Goal: Task Accomplishment & Management: Manage account settings

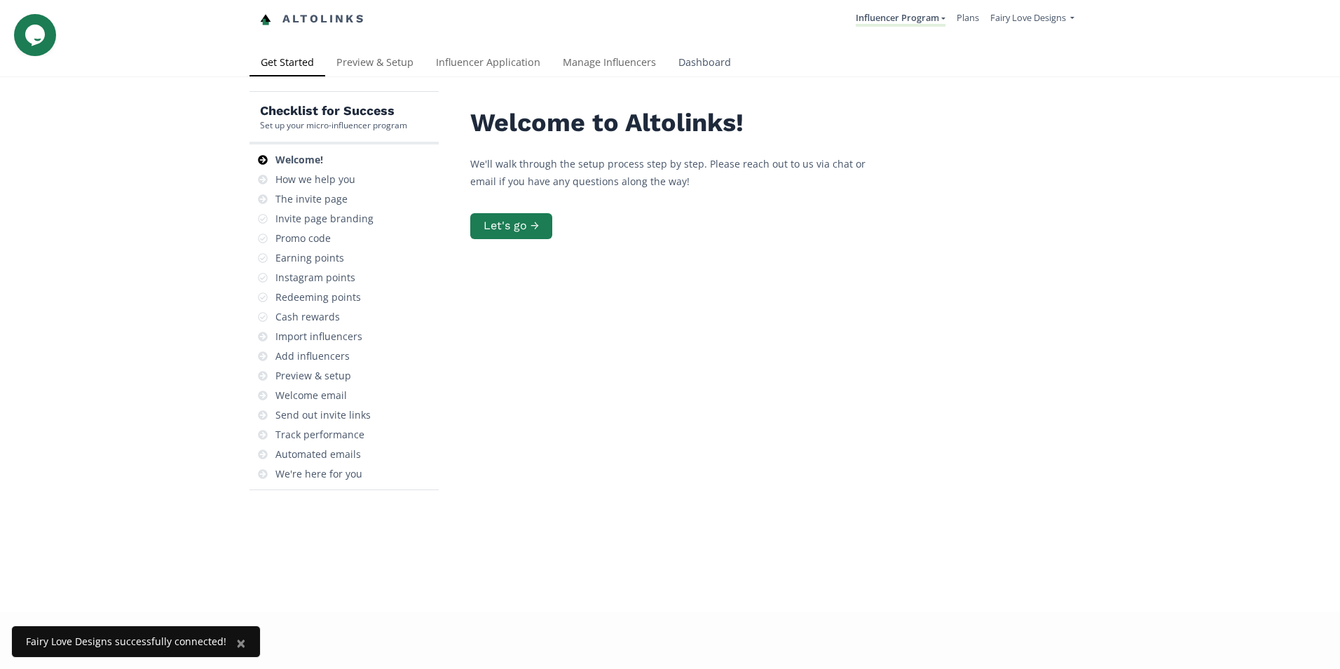
click at [704, 62] on link "Dashboard" at bounding box center [704, 64] width 75 height 28
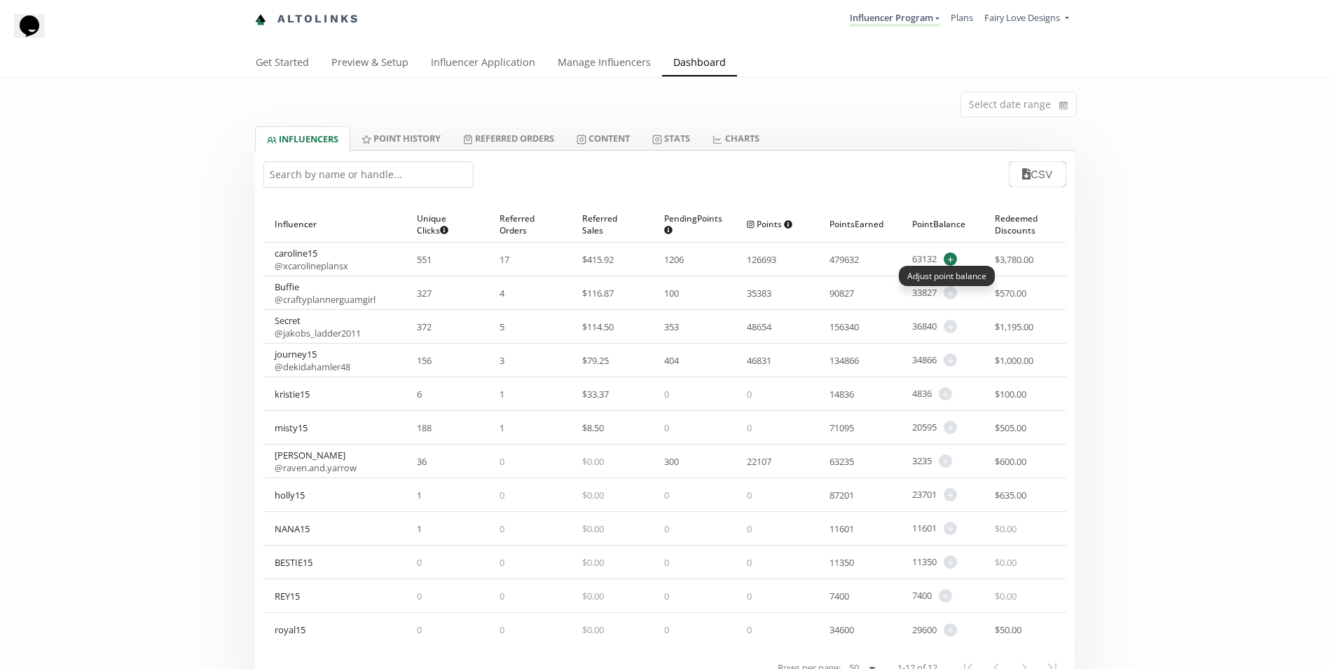
click at [945, 258] on span "+" at bounding box center [950, 258] width 13 height 13
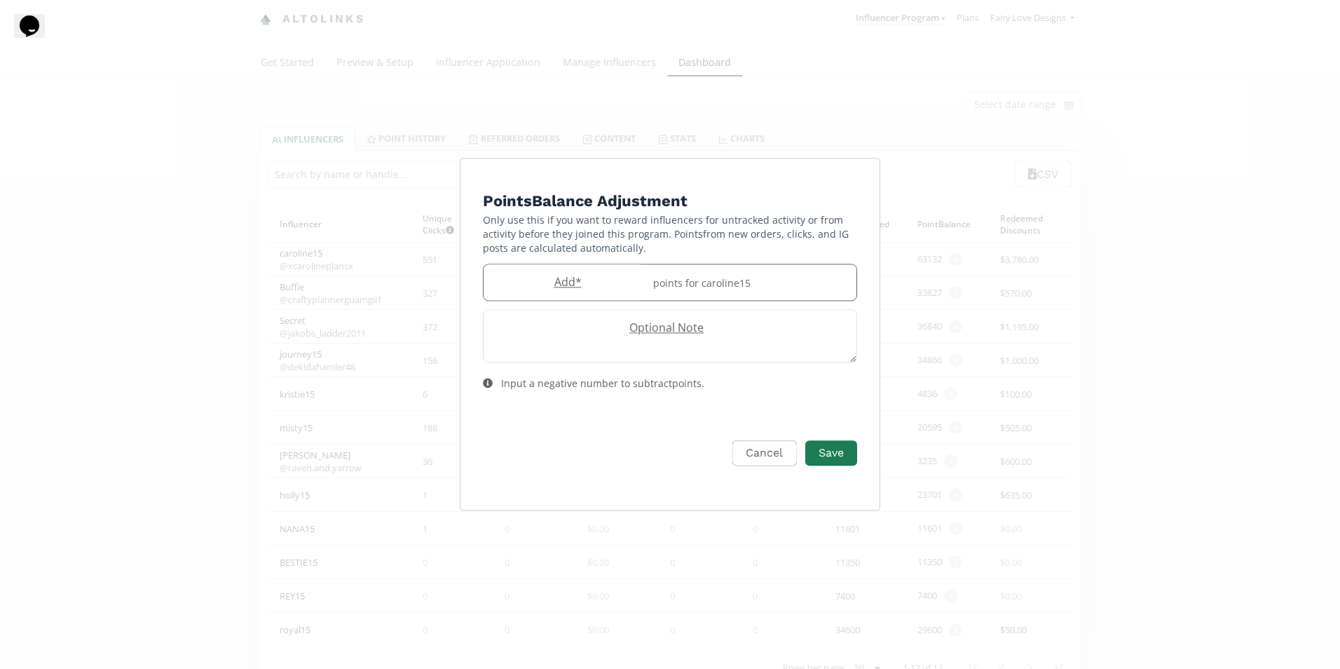
click at [821, 273] on div "points for caroline15" at bounding box center [751, 282] width 212 height 36
type input "1700"
click at [825, 452] on button "Save" at bounding box center [831, 453] width 56 height 30
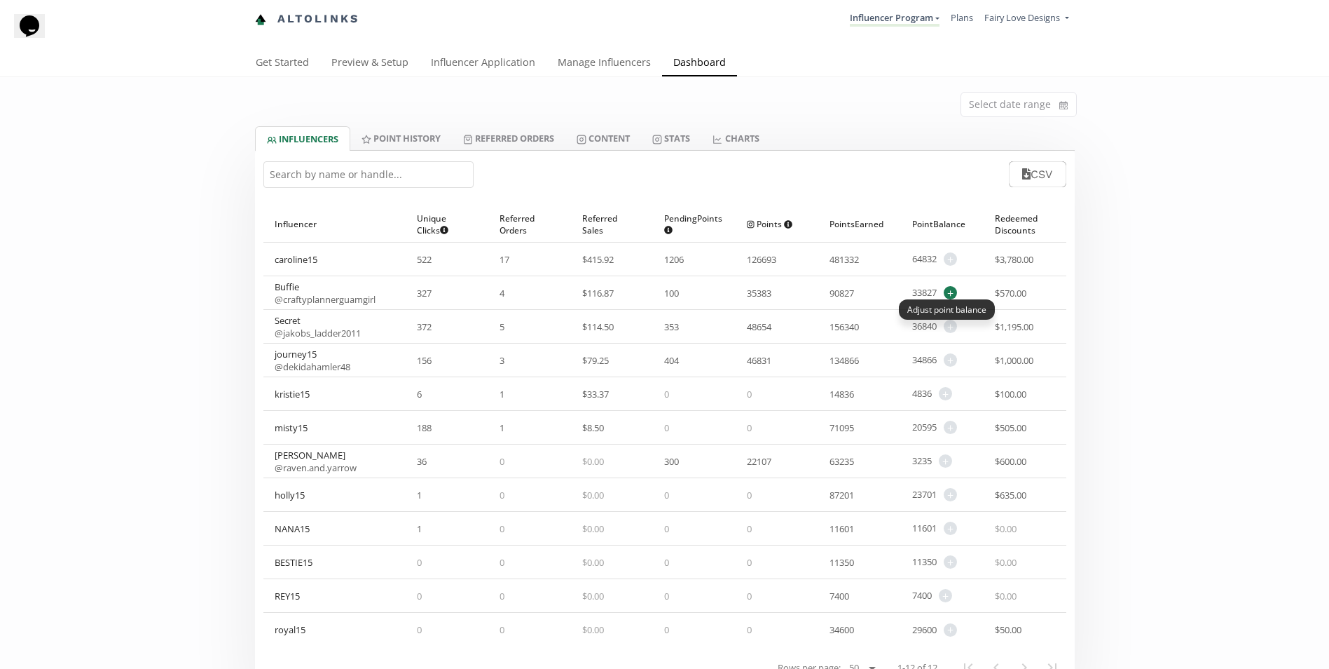
click at [950, 293] on span "+" at bounding box center [950, 292] width 13 height 13
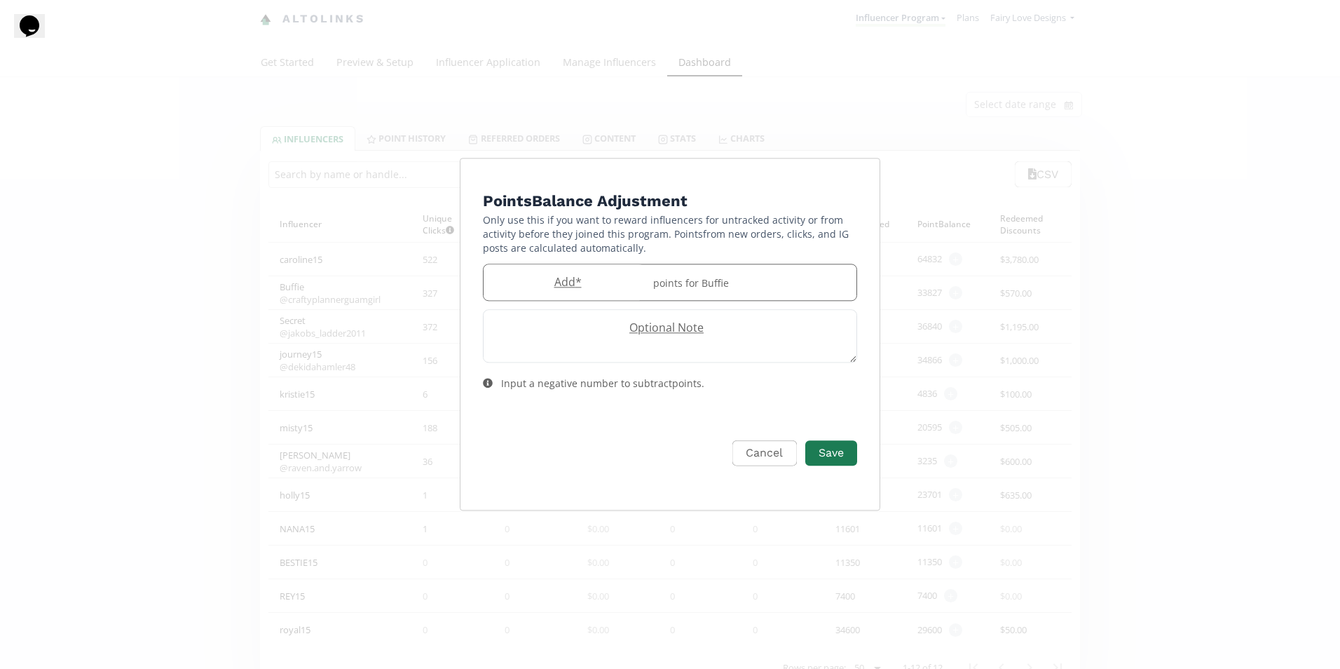
click at [809, 298] on div "points for Buffie" at bounding box center [751, 282] width 212 height 36
type input "1000"
click at [833, 444] on button "Save" at bounding box center [831, 453] width 56 height 30
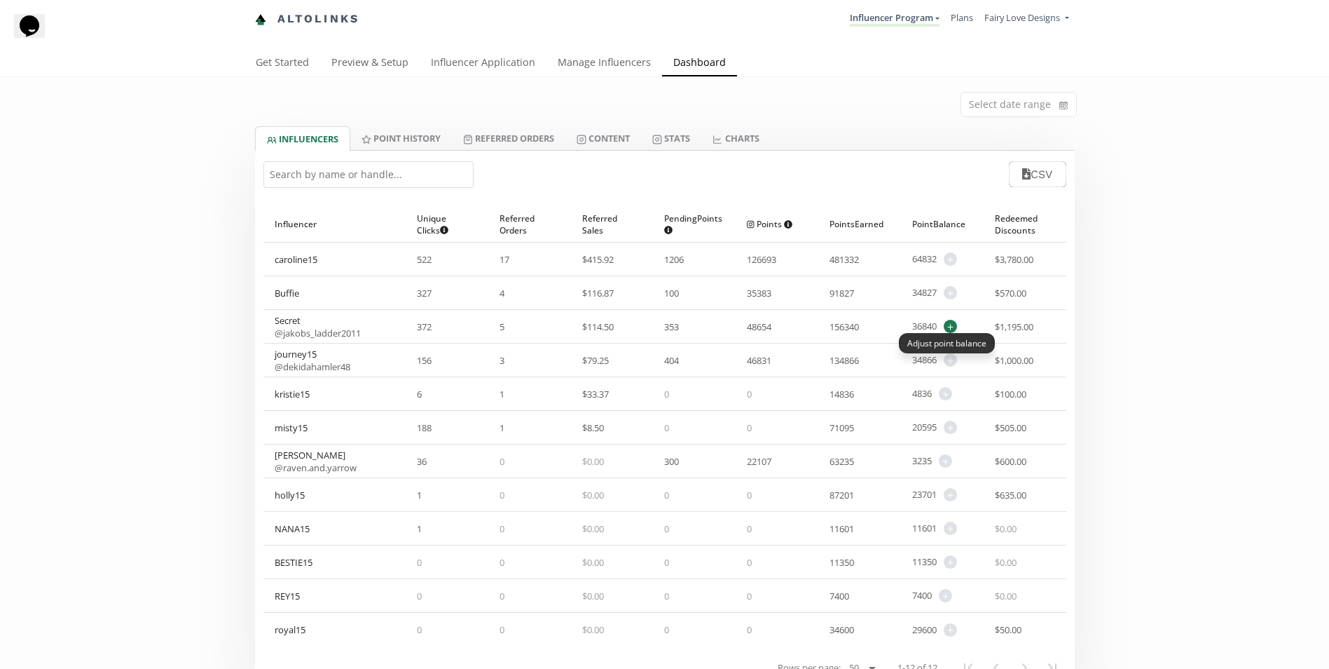
click at [954, 324] on span "+" at bounding box center [950, 326] width 13 height 13
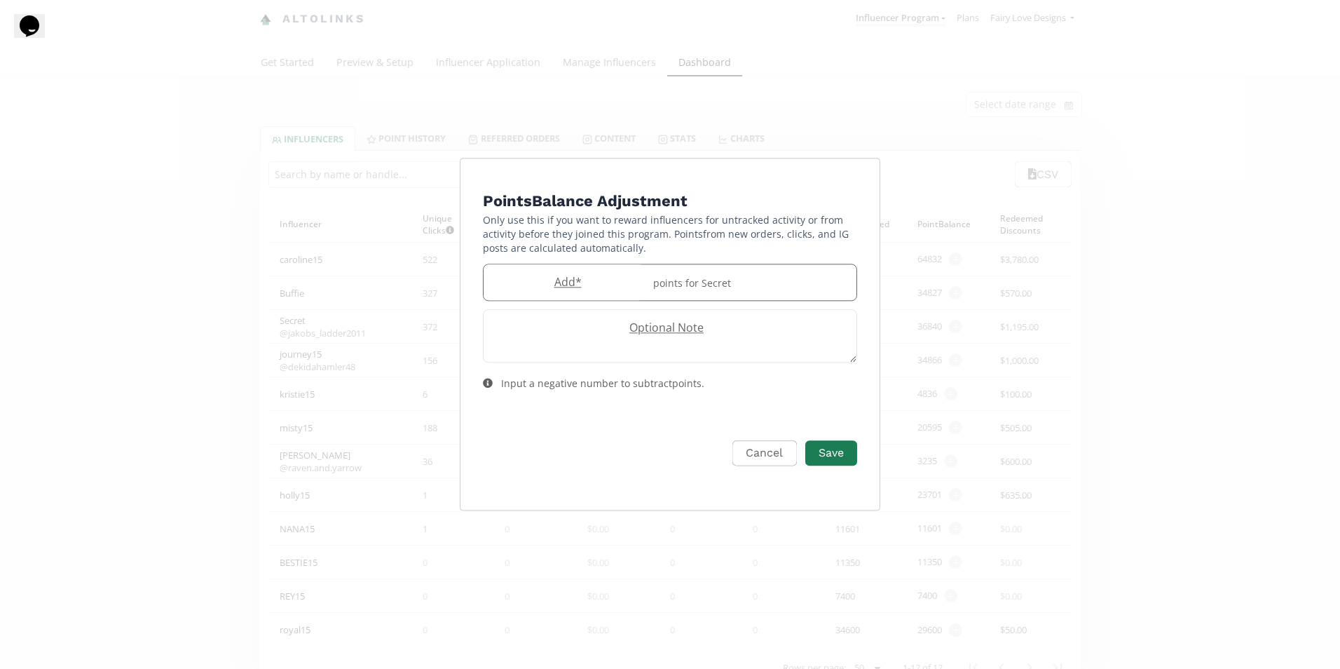
click at [711, 276] on div "points for Secret" at bounding box center [751, 282] width 212 height 36
type input "1500"
click at [821, 453] on button "Save" at bounding box center [831, 453] width 56 height 30
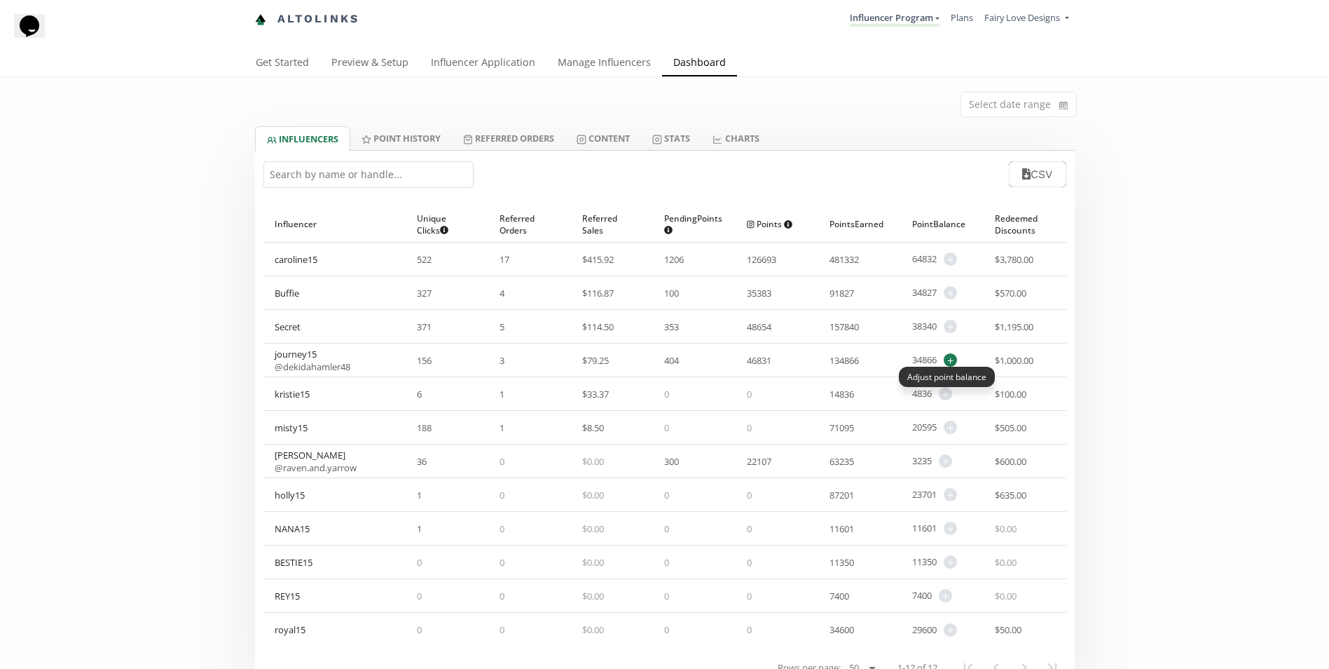
click at [951, 356] on span "+" at bounding box center [950, 359] width 13 height 13
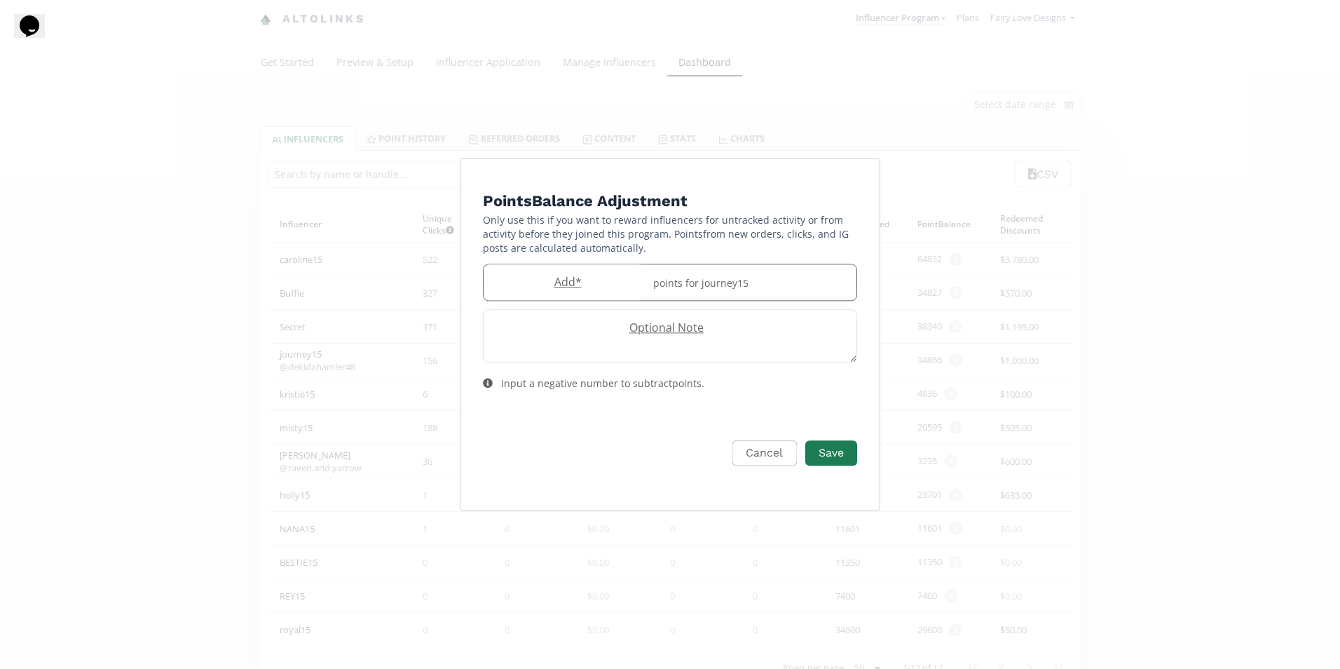
click at [622, 266] on div "Add * points for journey15" at bounding box center [670, 281] width 374 height 37
type input "1000"
click at [824, 456] on button "Save" at bounding box center [831, 453] width 56 height 30
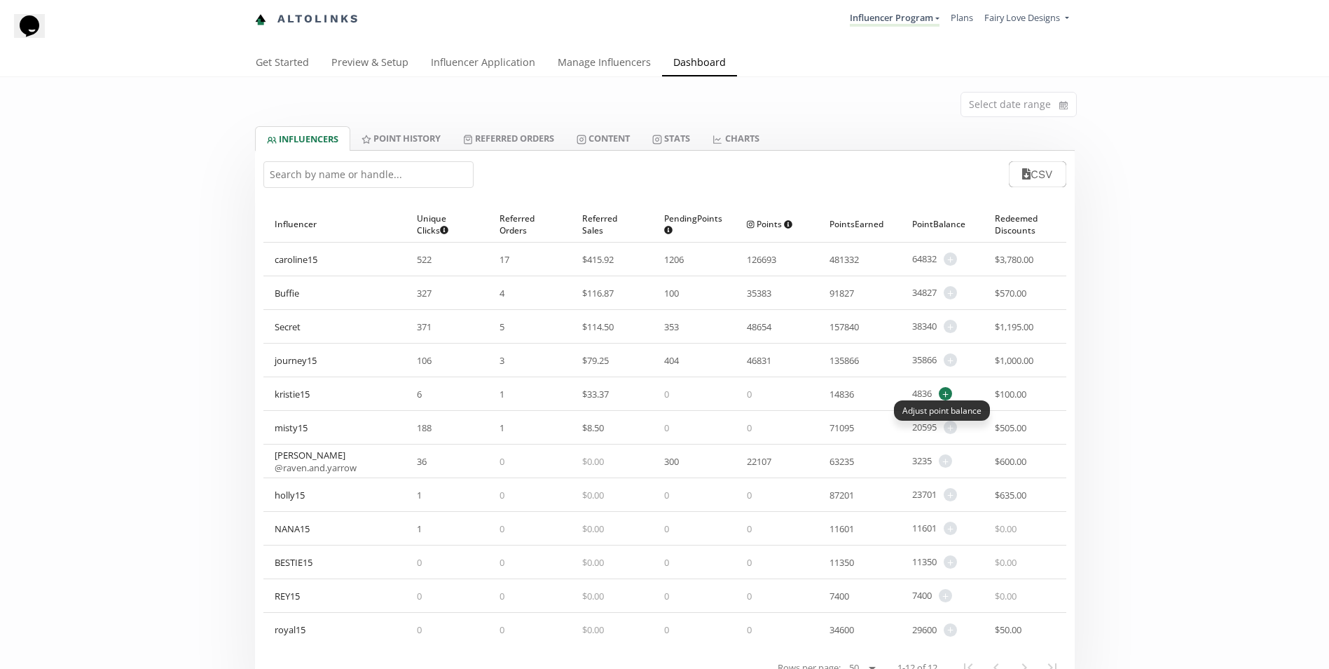
click at [947, 396] on span "+" at bounding box center [945, 393] width 13 height 13
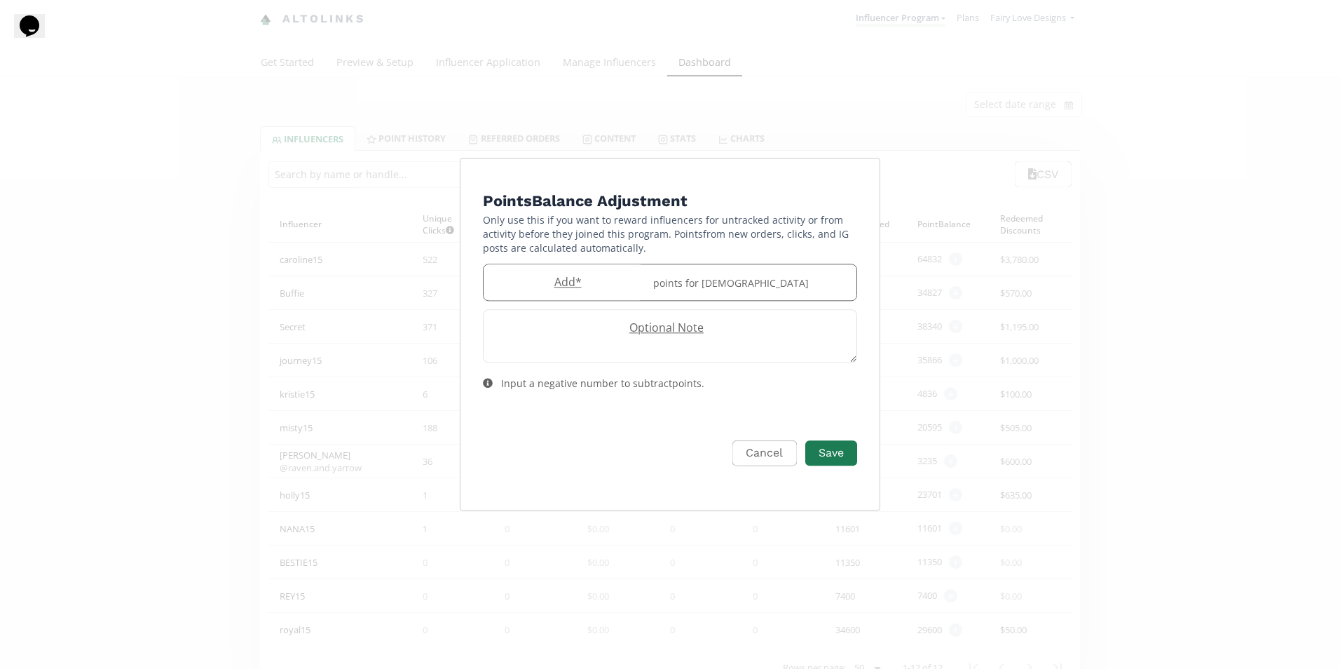
click at [595, 282] on label "Add *" at bounding box center [564, 282] width 161 height 16
type input "1000"
click at [811, 452] on button "Save" at bounding box center [831, 453] width 56 height 30
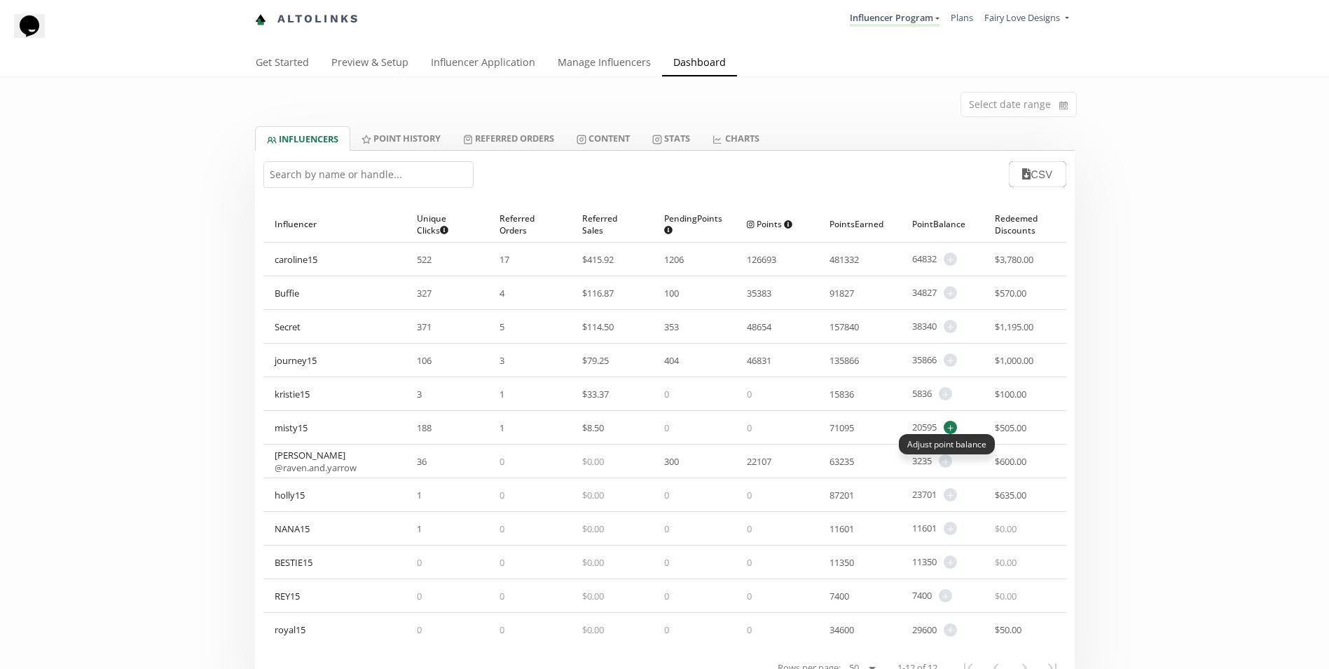
click at [953, 427] on span "+" at bounding box center [950, 426] width 13 height 13
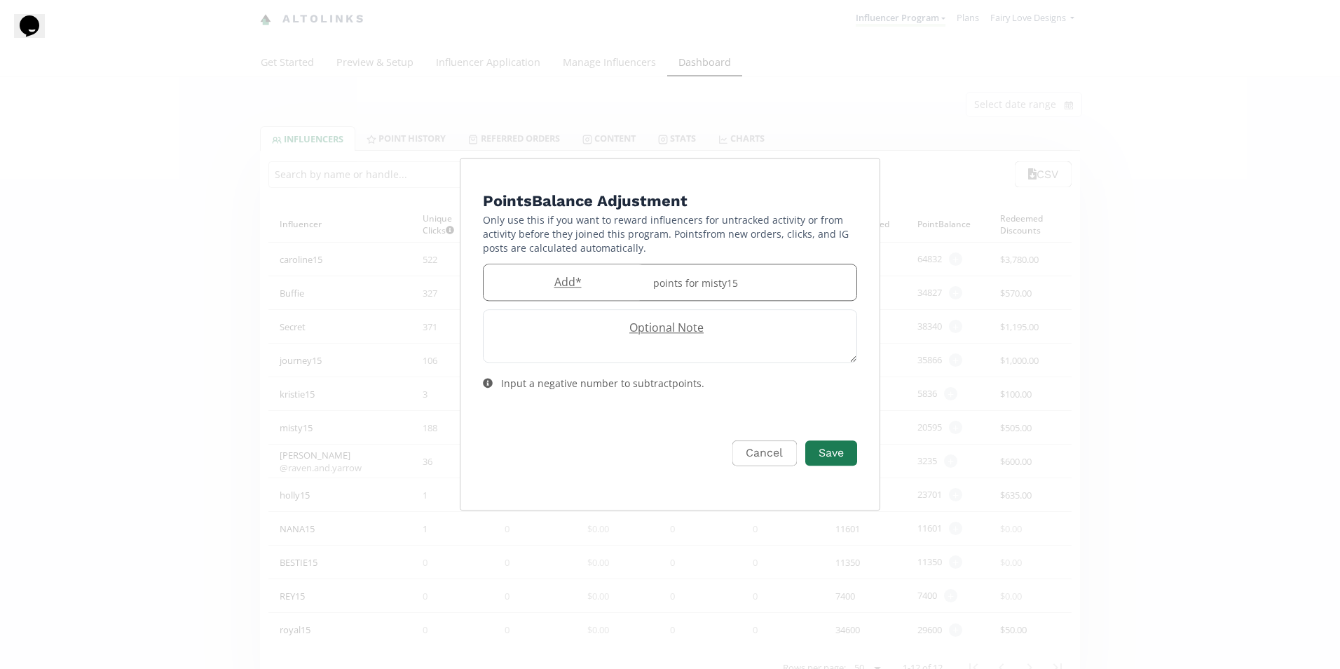
click at [606, 285] on label "Add *" at bounding box center [564, 282] width 161 height 16
type input "1000"
click at [834, 446] on button "Save" at bounding box center [831, 453] width 56 height 30
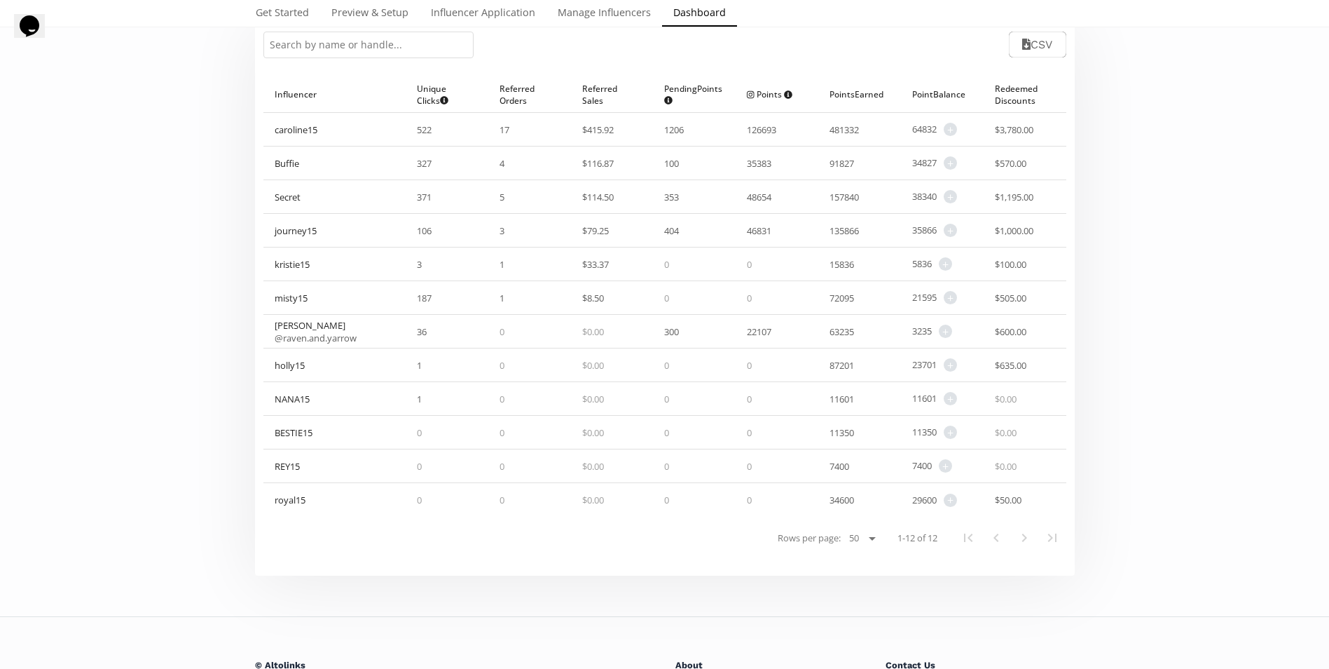
scroll to position [140, 0]
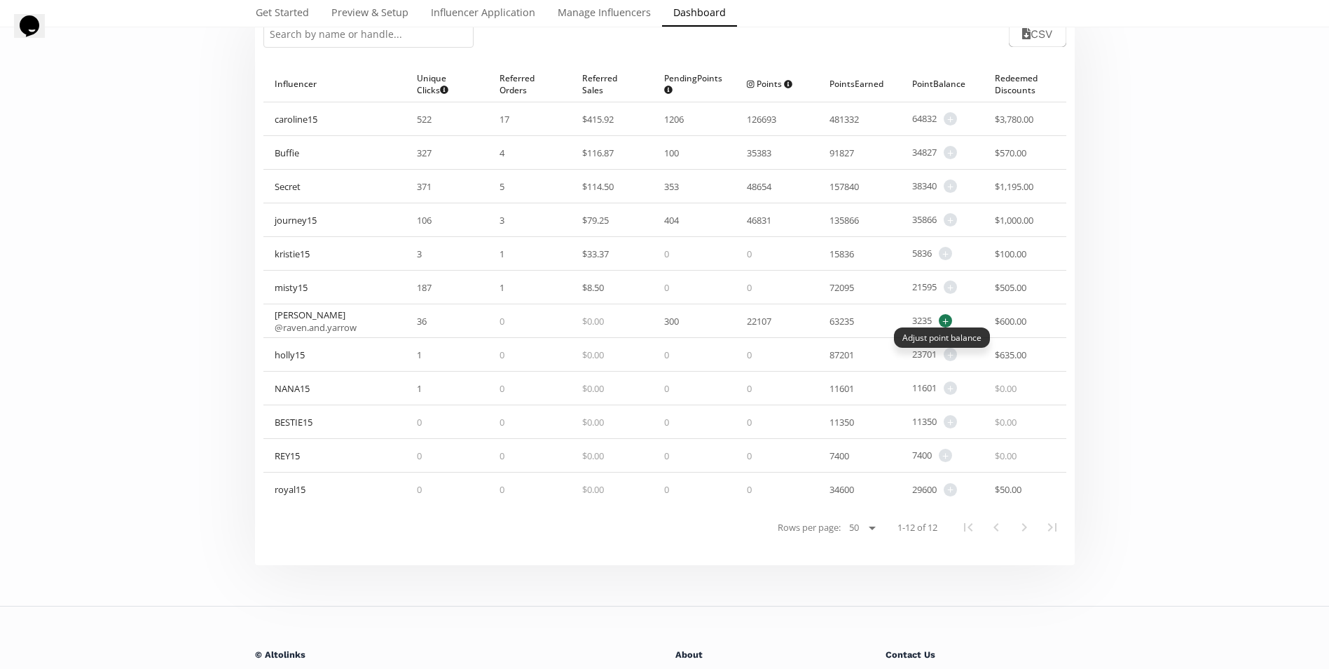
click at [947, 320] on span "+" at bounding box center [945, 320] width 13 height 13
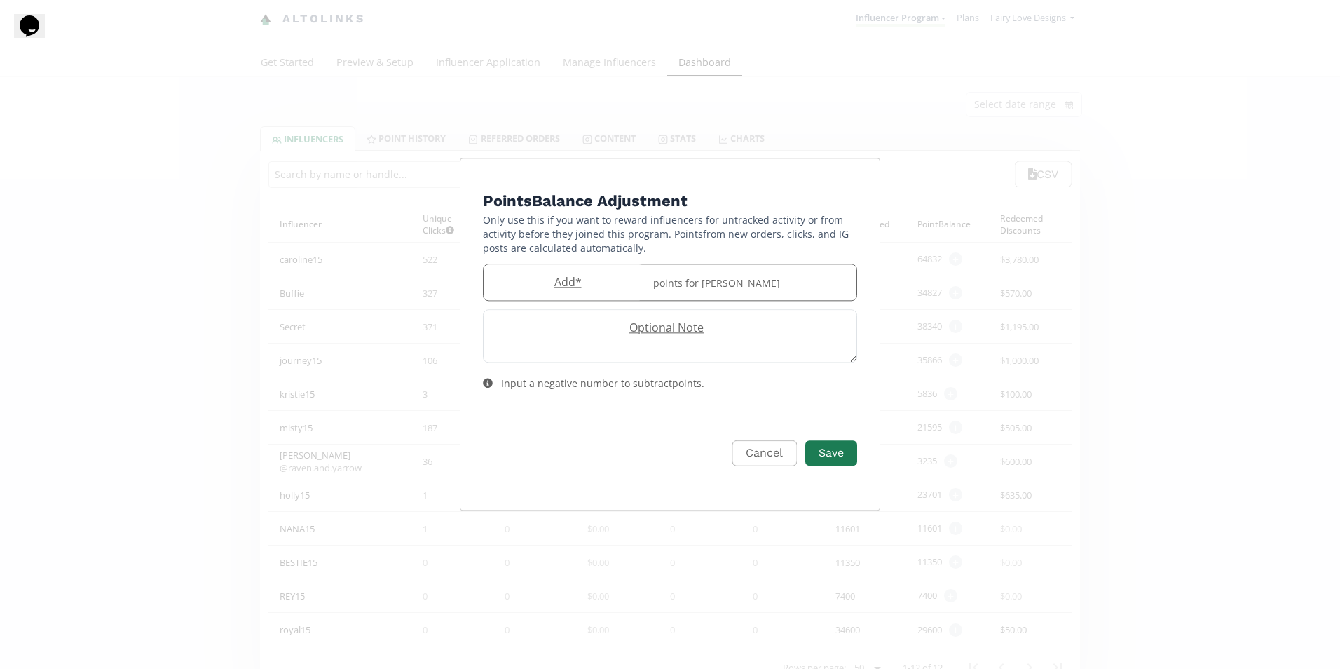
click at [647, 278] on div "points for Kris" at bounding box center [751, 282] width 212 height 36
type input "1000"
click at [830, 454] on button "Save" at bounding box center [831, 453] width 56 height 30
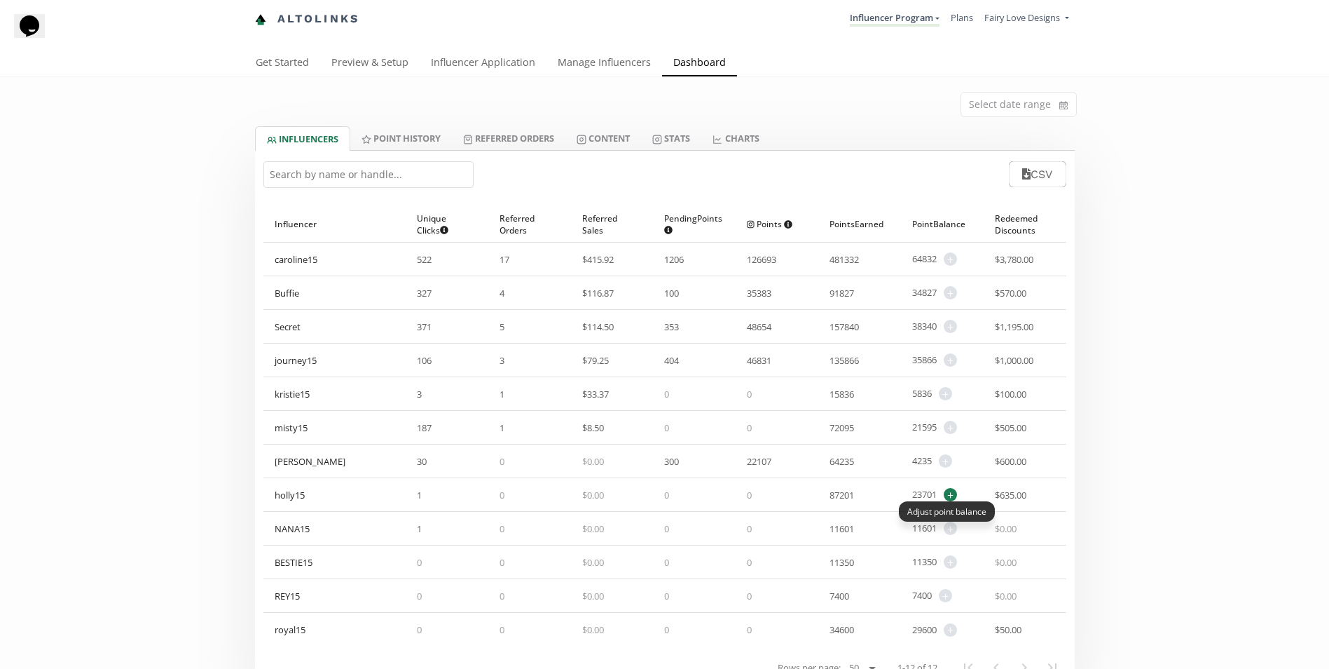
click at [950, 492] on span "+" at bounding box center [950, 494] width 13 height 13
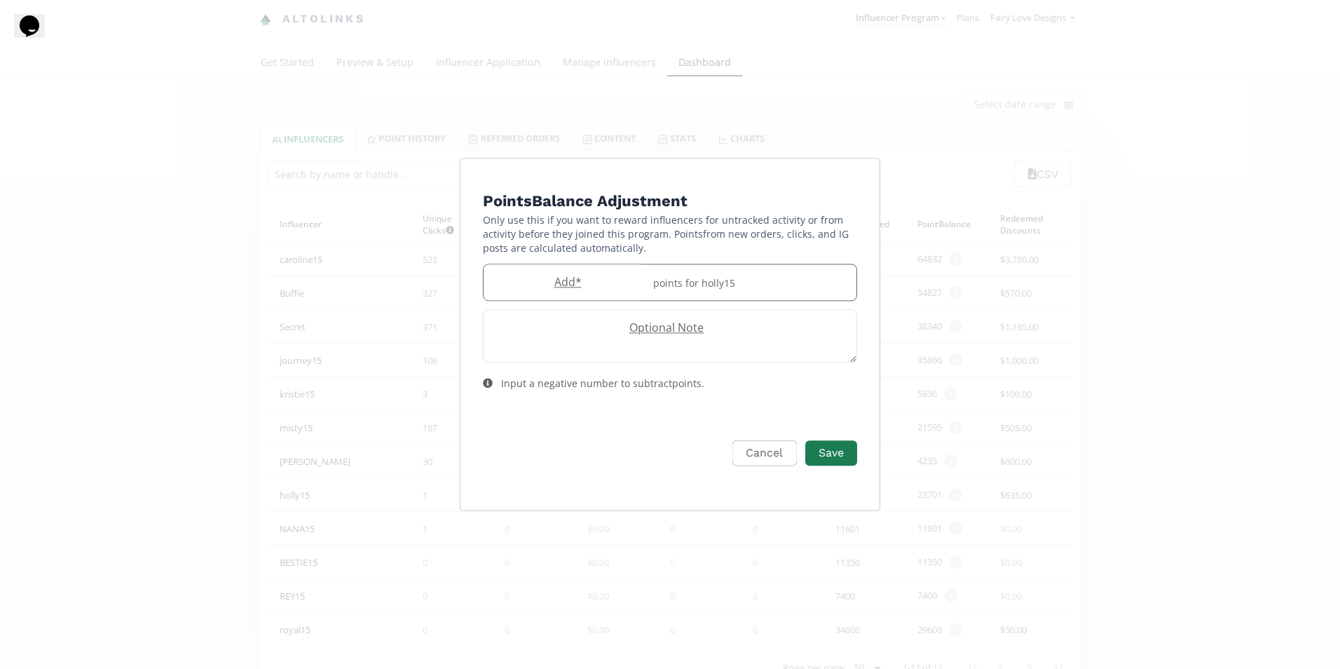
click at [551, 294] on input "Edit Program" at bounding box center [564, 282] width 161 height 36
type input "1000"
click at [855, 455] on button "Save" at bounding box center [831, 453] width 56 height 30
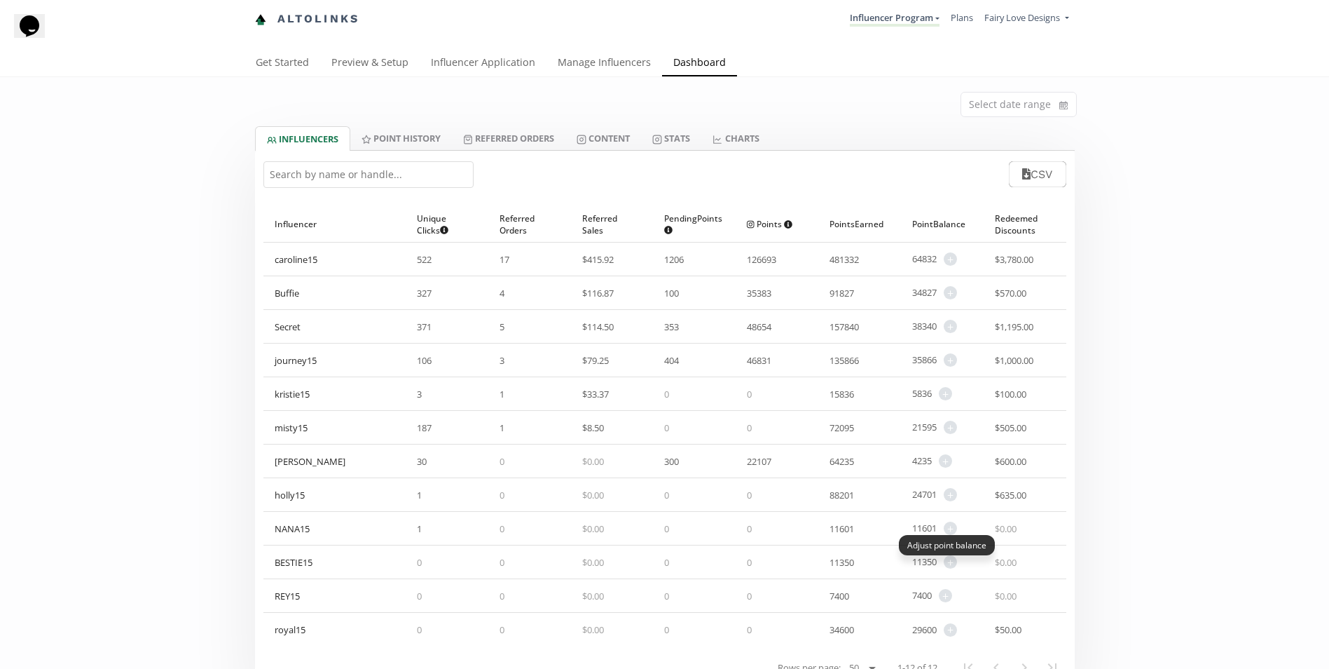
click at [945, 528] on span "+ Adjust point balance" at bounding box center [947, 527] width 20 height 13
click at [957, 533] on span "+ Adjust point balance" at bounding box center [947, 527] width 20 height 13
click at [947, 566] on span "+" at bounding box center [950, 561] width 13 height 13
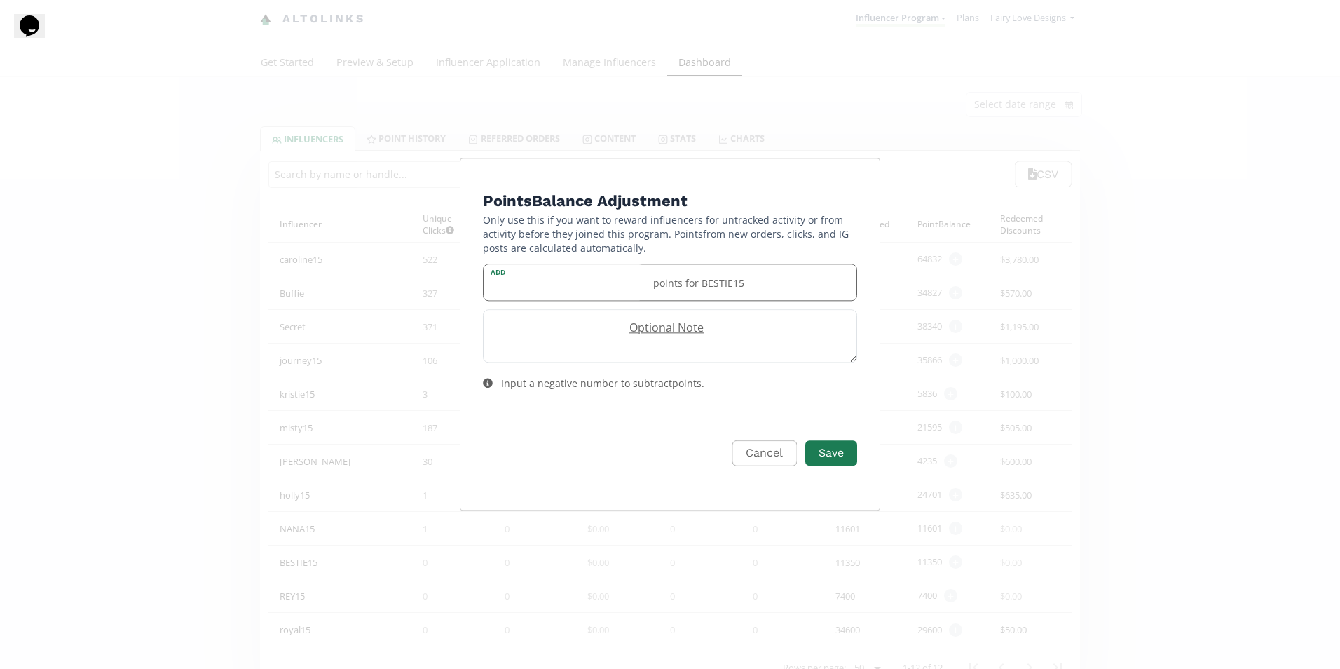
click at [523, 294] on input "Edit Program" at bounding box center [564, 282] width 161 height 36
type input "1000"
click at [819, 446] on button "Save" at bounding box center [831, 453] width 56 height 30
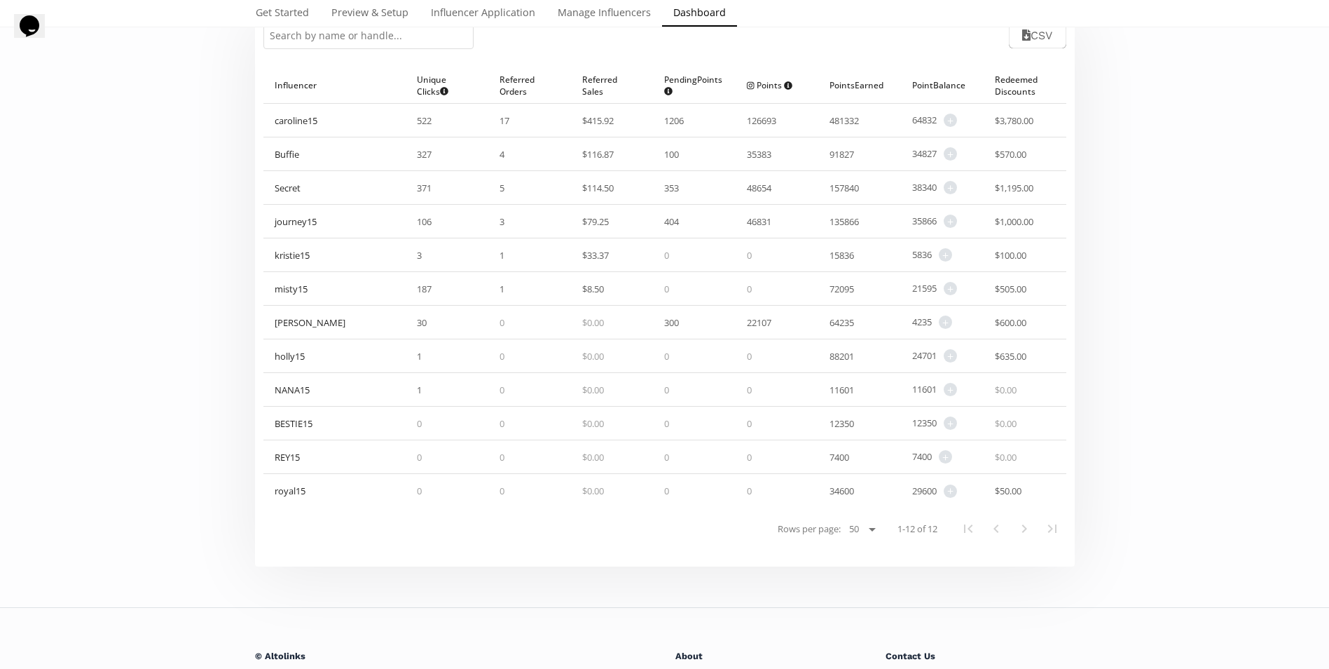
scroll to position [140, 0]
click at [946, 453] on span "+" at bounding box center [945, 454] width 13 height 13
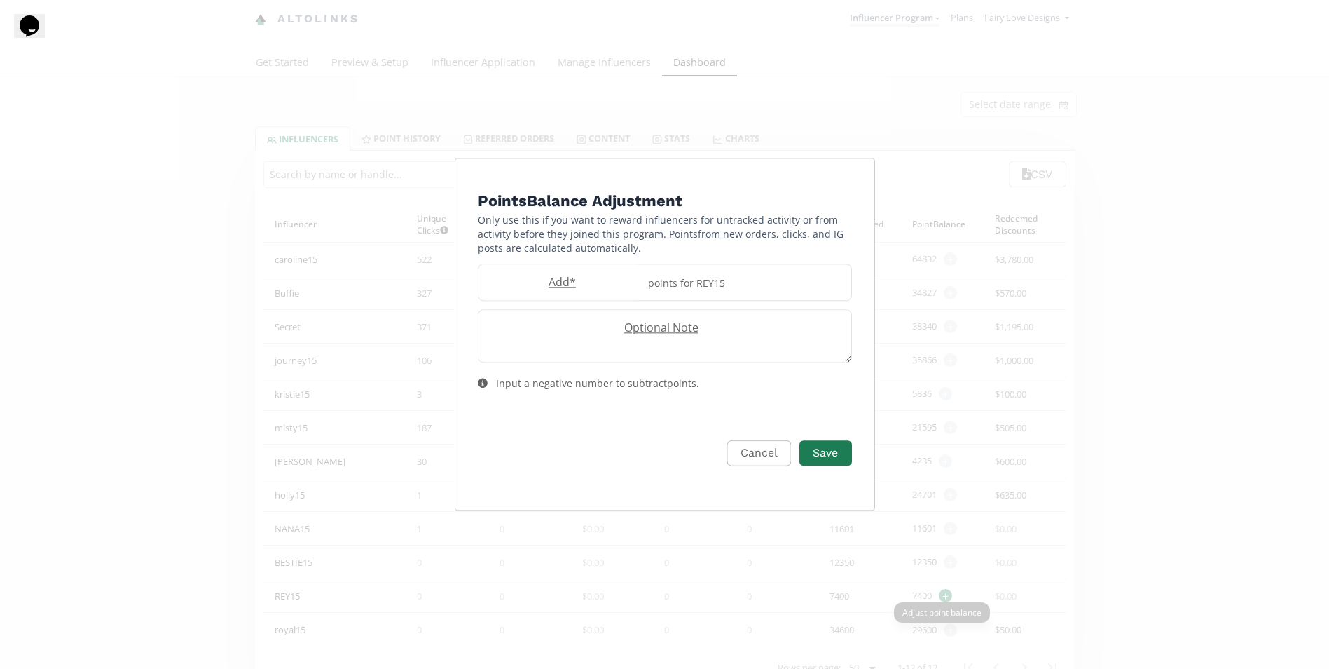
scroll to position [0, 0]
click at [533, 283] on label "Add *" at bounding box center [564, 282] width 161 height 16
type input "1000"
click at [858, 456] on button "Save" at bounding box center [831, 453] width 56 height 30
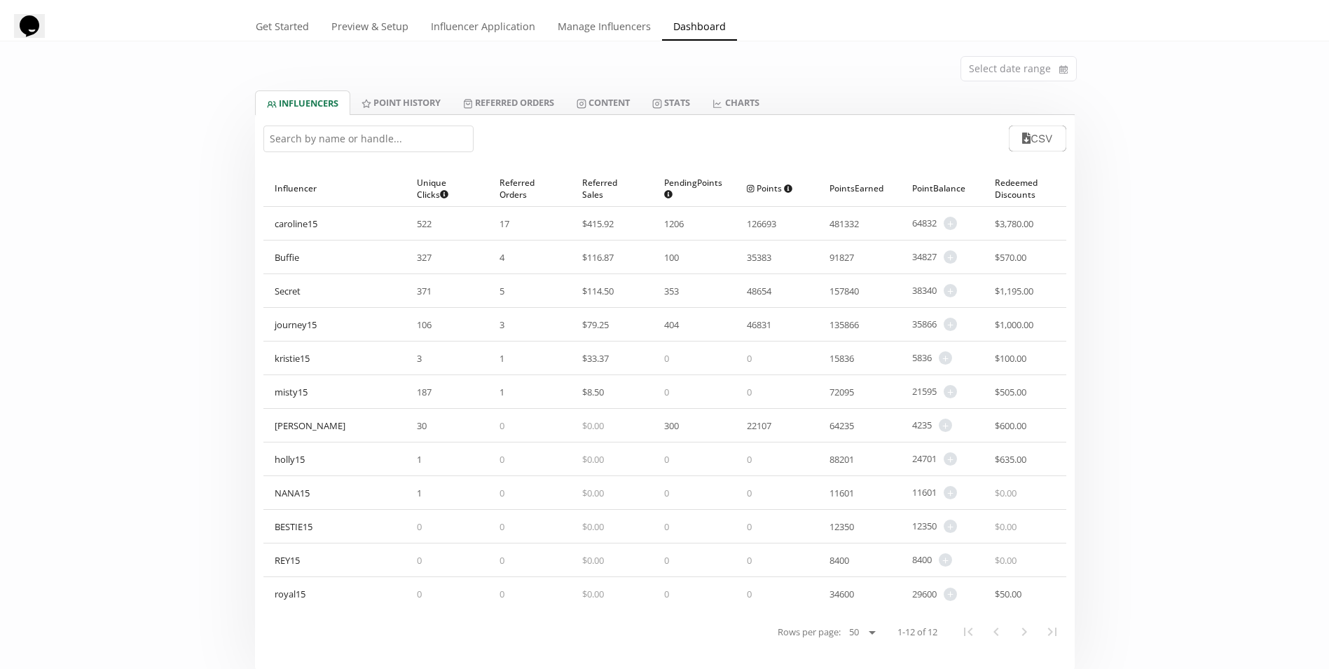
scroll to position [70, 0]
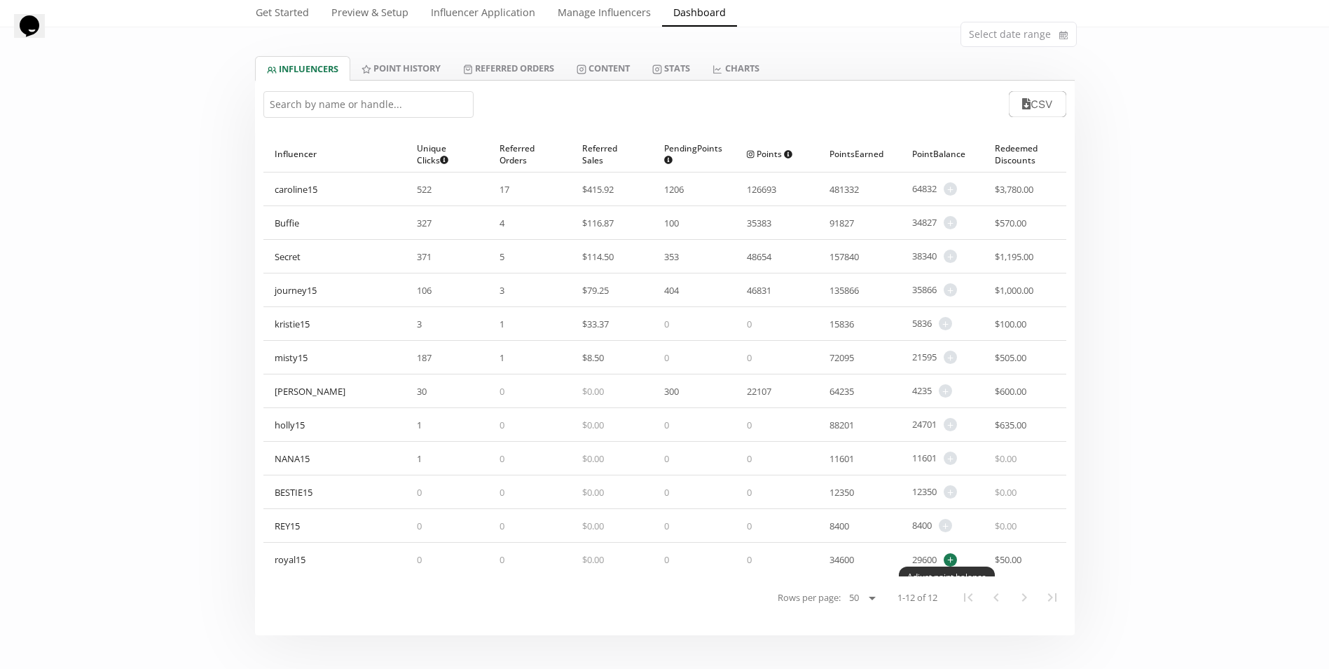
click at [951, 554] on span "+" at bounding box center [950, 559] width 13 height 13
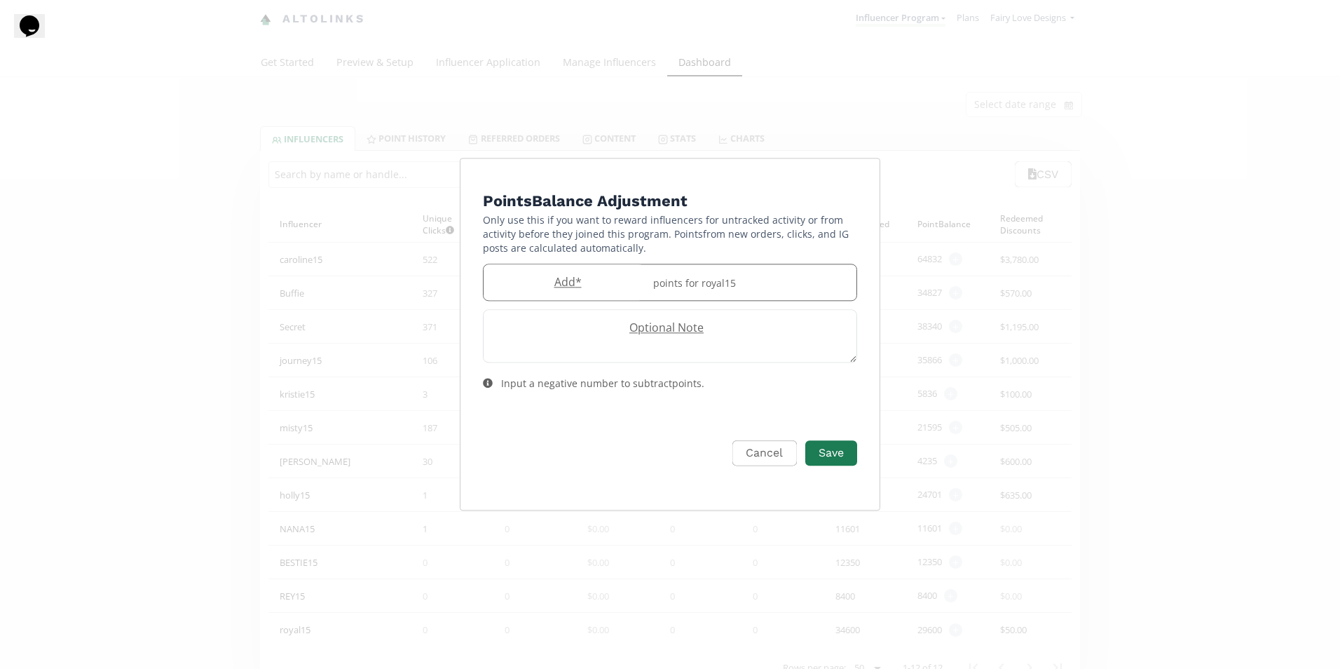
click at [726, 285] on div "points for royal15" at bounding box center [751, 282] width 212 height 36
type input "1200"
click at [838, 450] on button "Save" at bounding box center [831, 453] width 56 height 30
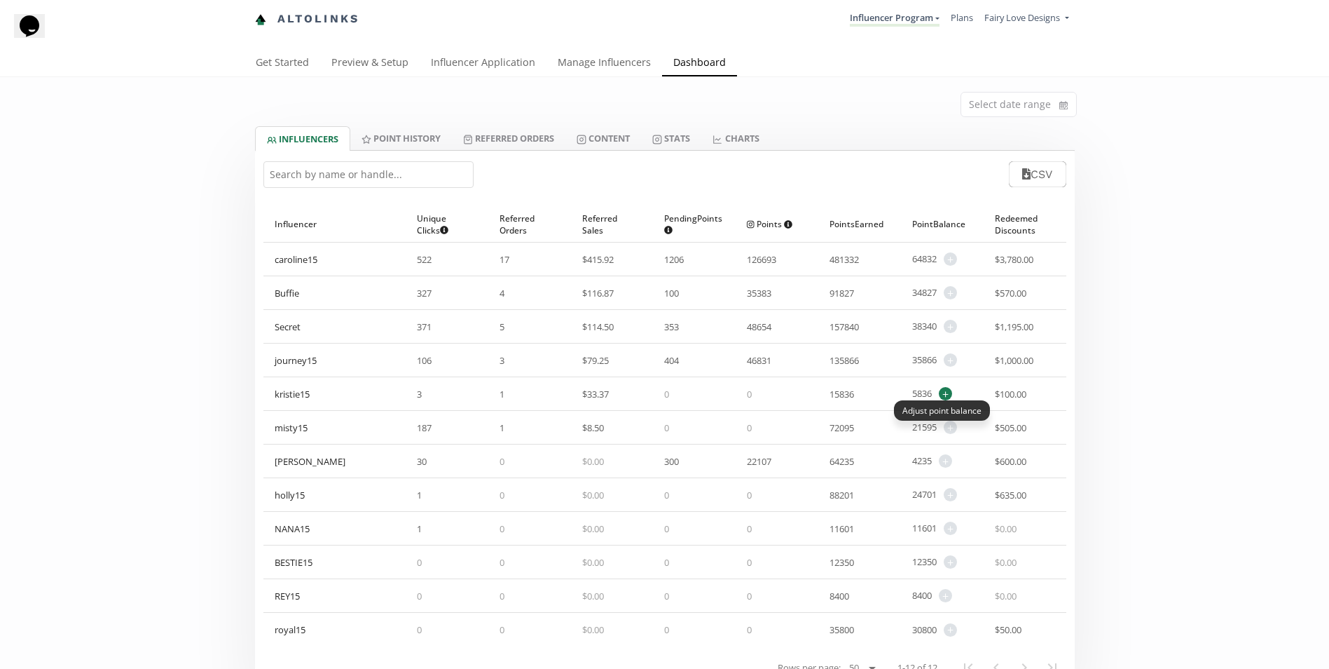
click at [950, 393] on span "+" at bounding box center [945, 393] width 13 height 13
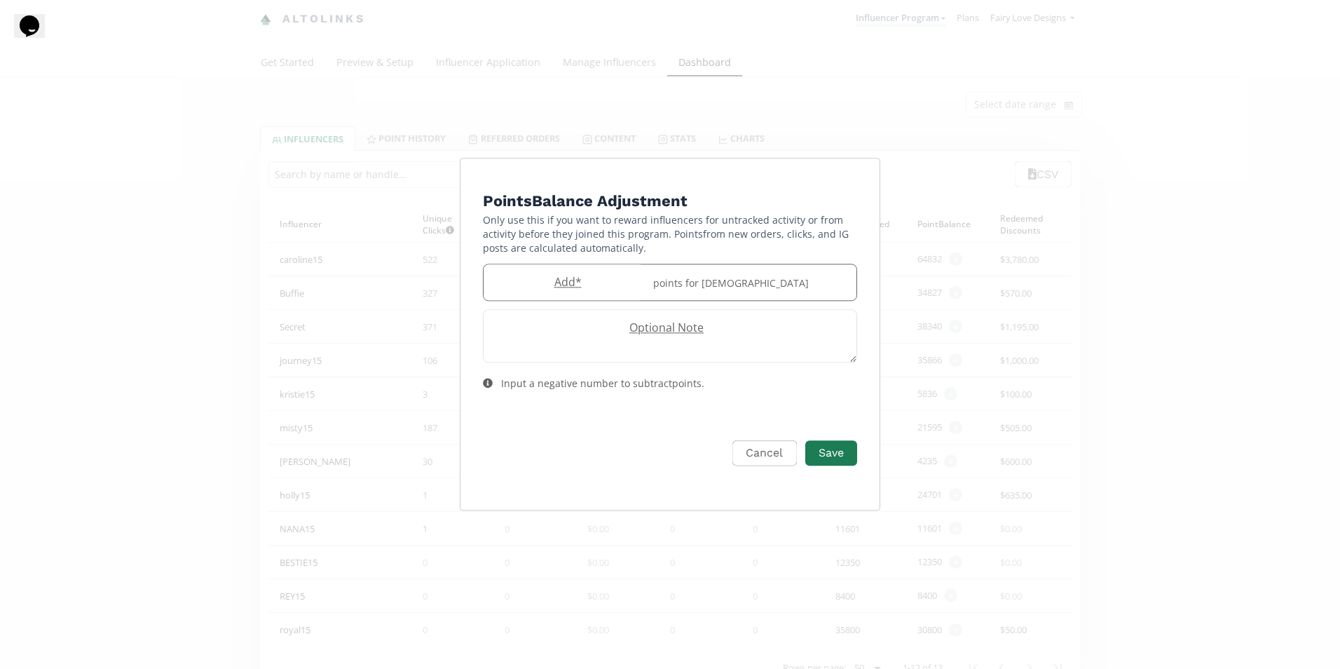
click at [615, 280] on label "Add *" at bounding box center [564, 282] width 161 height 16
type input "300"
